Goal: Check status: Check status

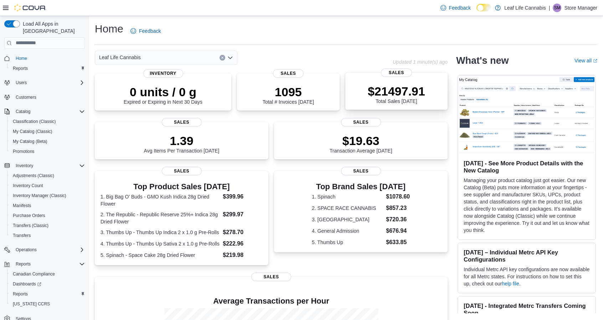
click at [400, 97] on p "$21497.91" at bounding box center [396, 91] width 57 height 14
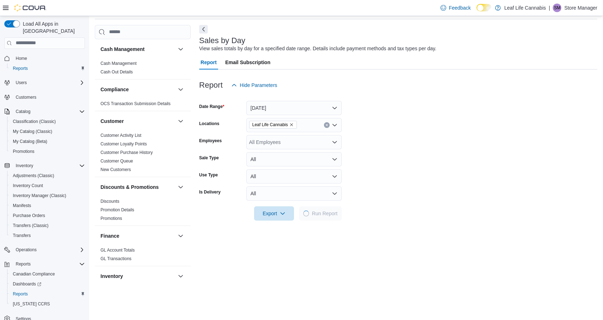
scroll to position [107, 0]
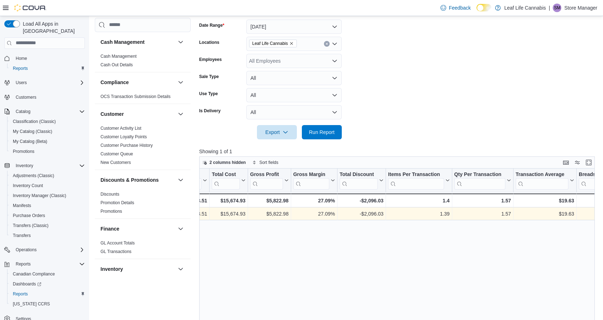
drag, startPoint x: 388, startPoint y: 211, endPoint x: 438, endPoint y: 210, distance: 50.6
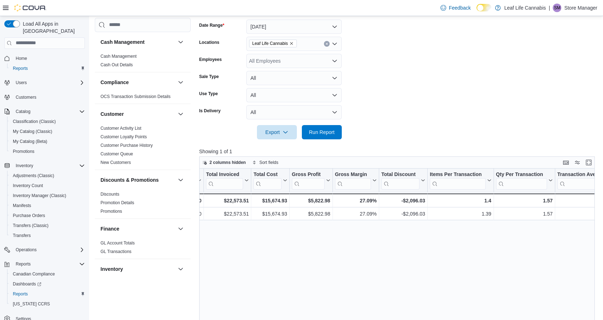
scroll to position [0, 0]
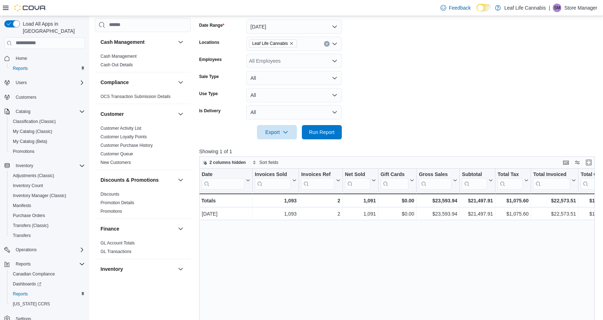
drag, startPoint x: 497, startPoint y: 214, endPoint x: 331, endPoint y: 201, distance: 166.9
